Goal: Task Accomplishment & Management: Use online tool/utility

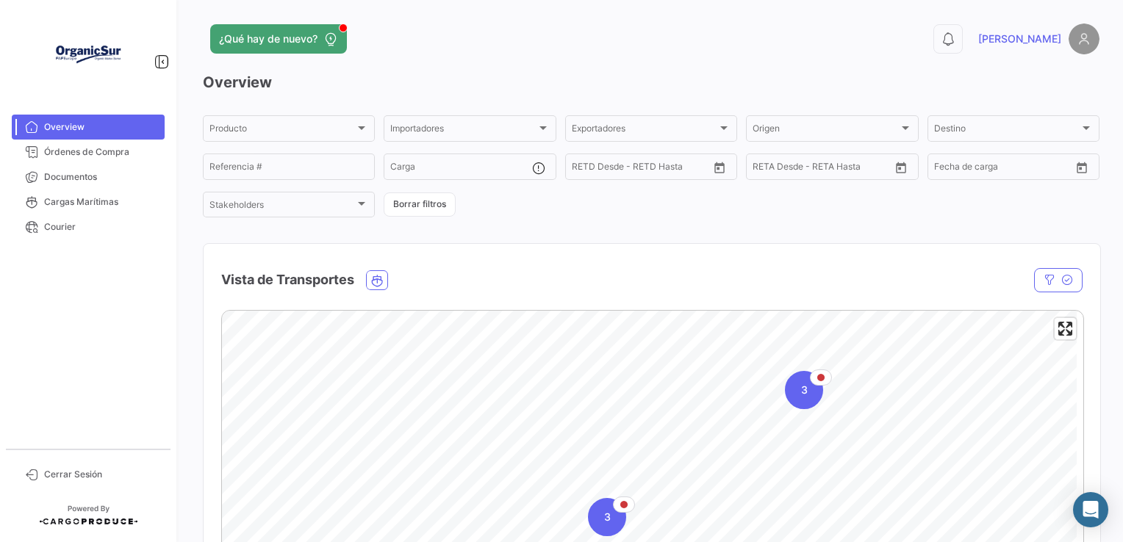
scroll to position [74, 0]
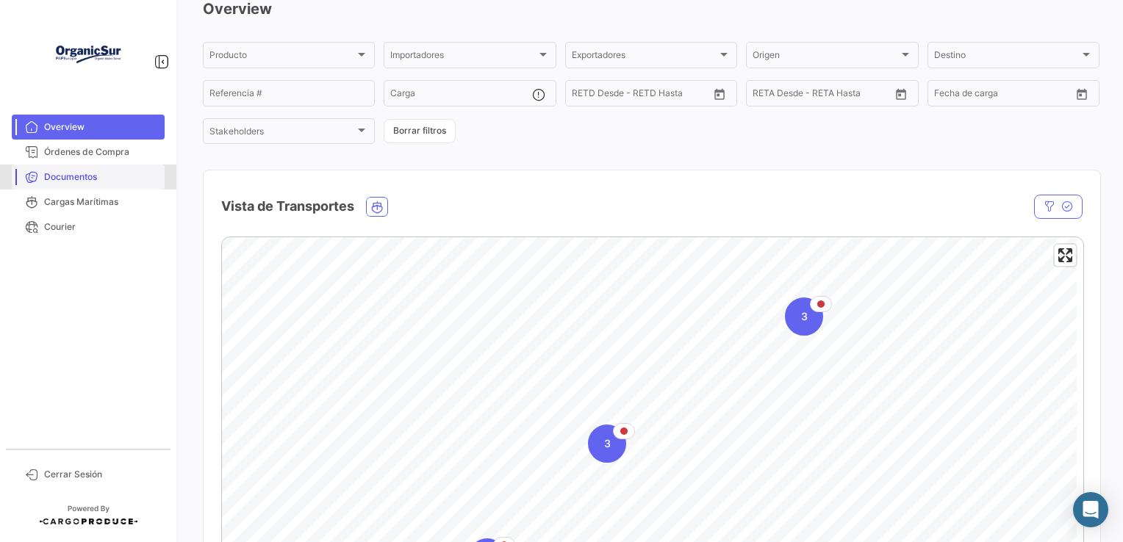
click at [104, 173] on span "Documentos" at bounding box center [101, 177] width 115 height 13
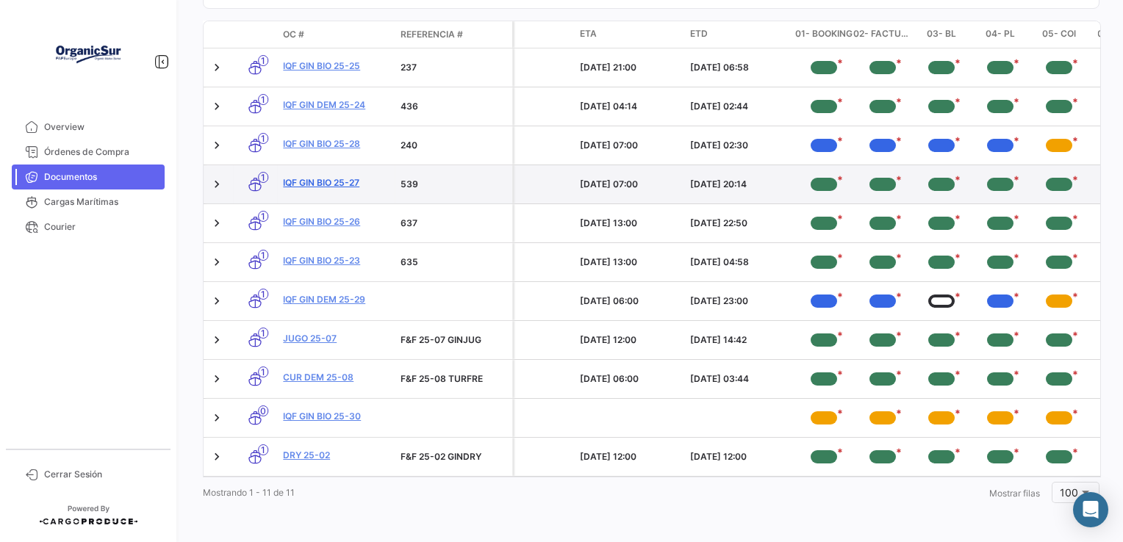
scroll to position [272, 0]
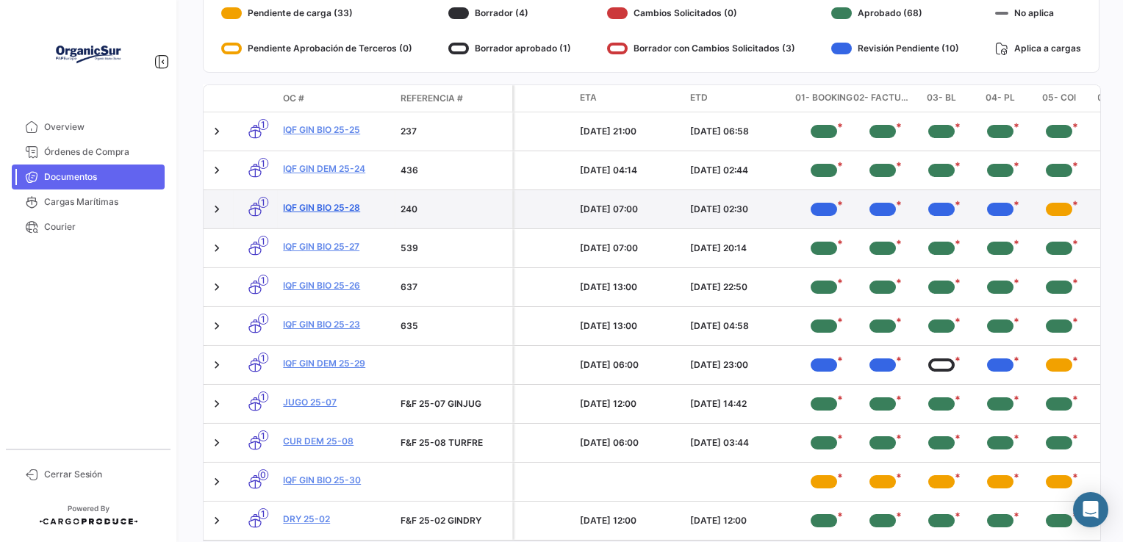
click at [328, 209] on link "IQF GIN BIO 25-28" at bounding box center [336, 207] width 106 height 13
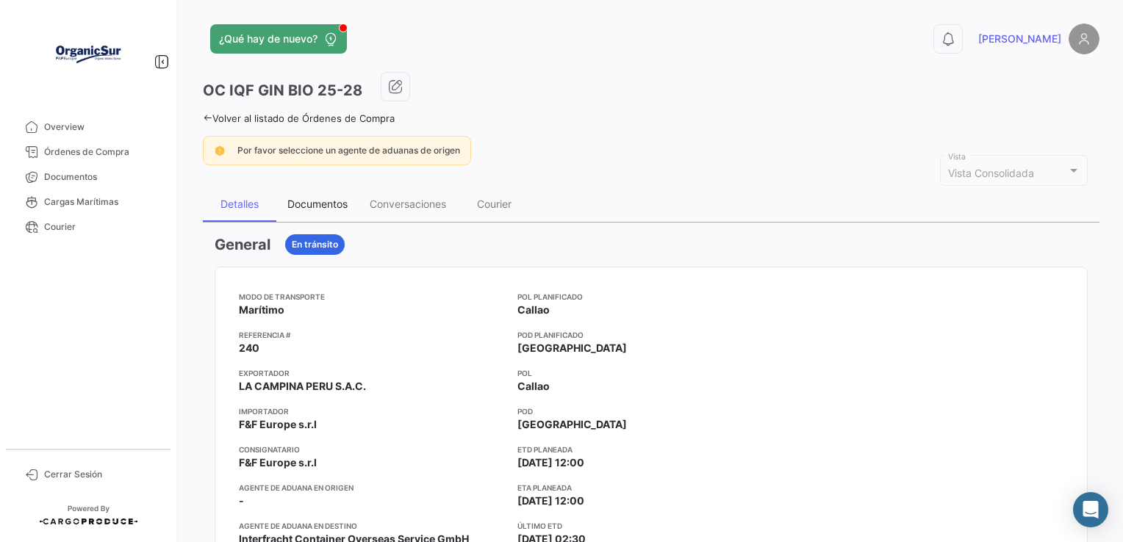
click at [309, 201] on div "Documentos" at bounding box center [317, 204] width 60 height 12
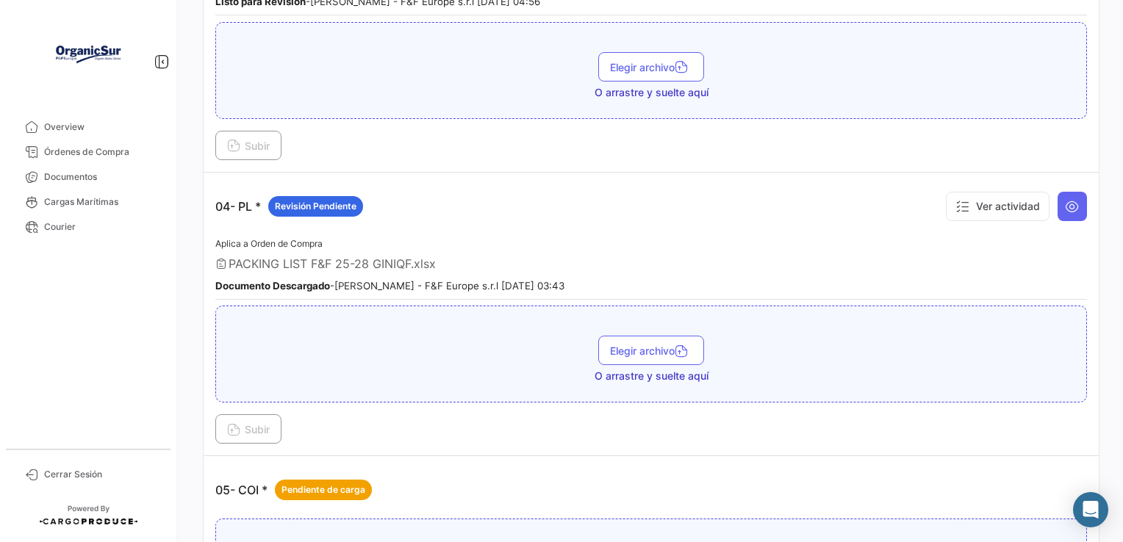
scroll to position [1323, 0]
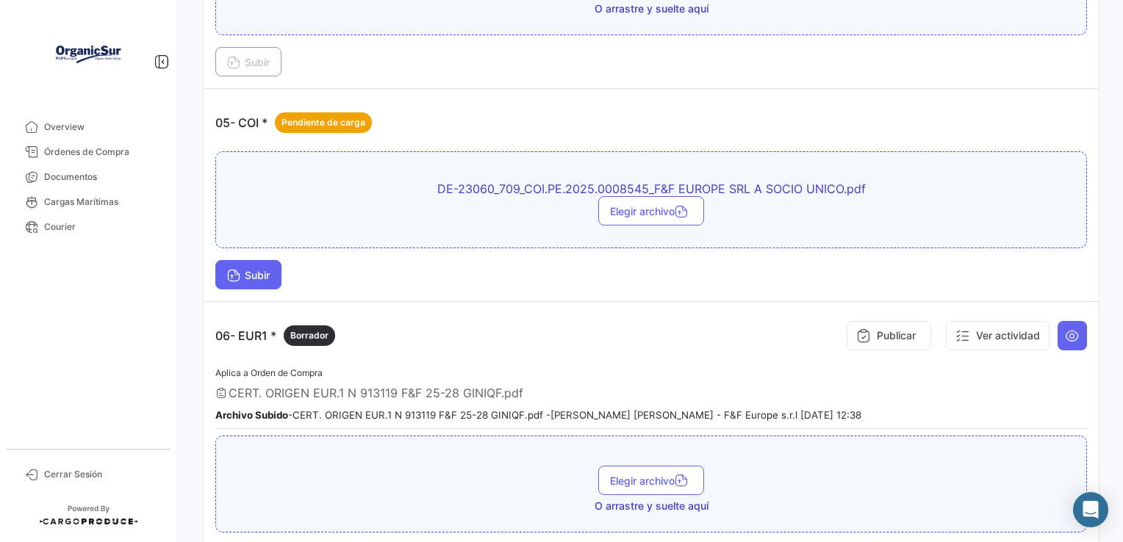
click at [258, 269] on span "Subir" at bounding box center [248, 275] width 43 height 12
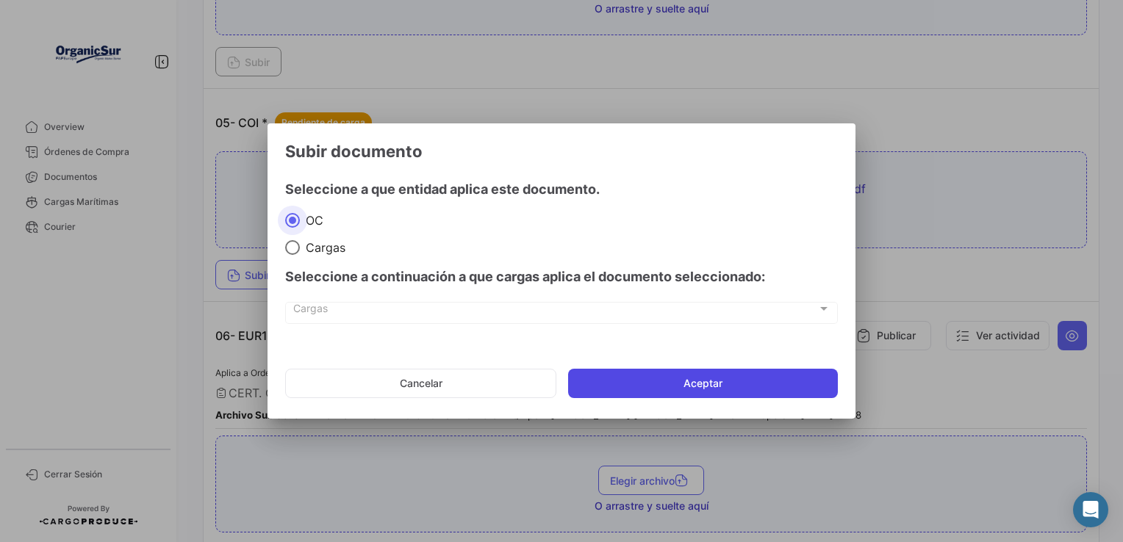
click at [601, 379] on button "Aceptar" at bounding box center [703, 383] width 270 height 29
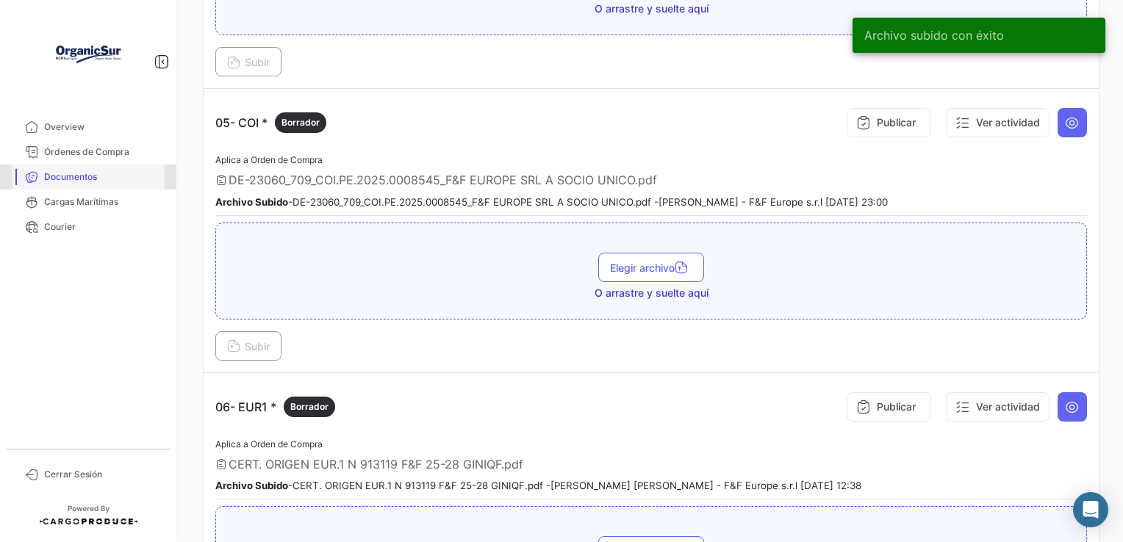
click at [77, 179] on span "Documentos" at bounding box center [101, 177] width 115 height 13
